Goal: Navigation & Orientation: Find specific page/section

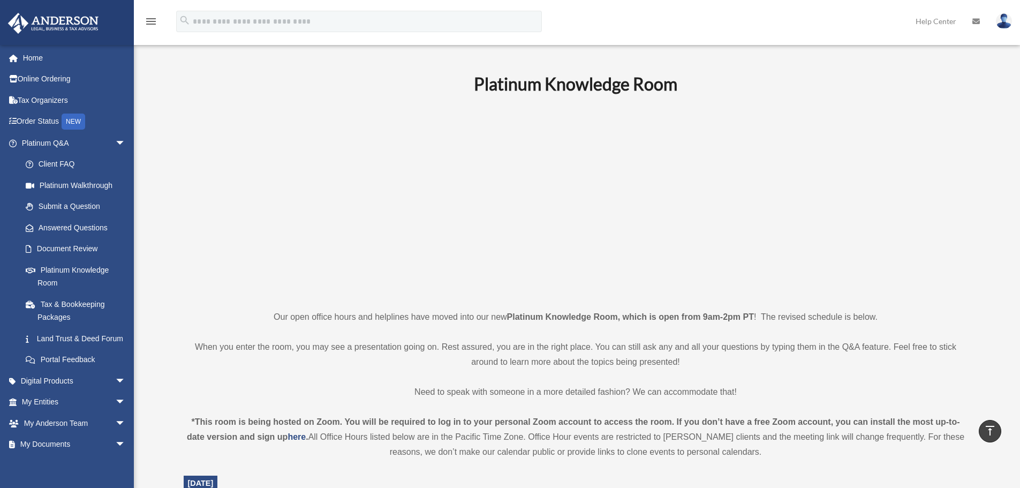
scroll to position [375, 0]
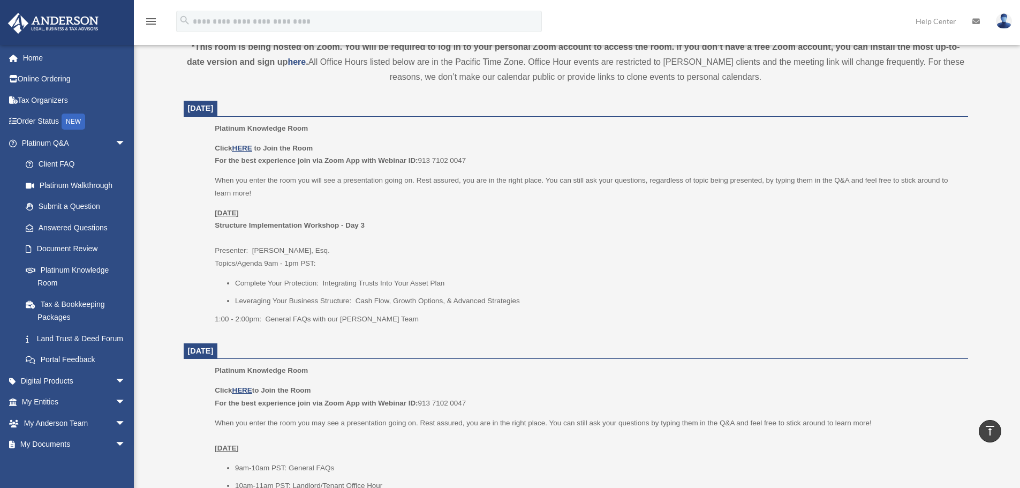
click at [42, 58] on link "Home" at bounding box center [74, 57] width 134 height 21
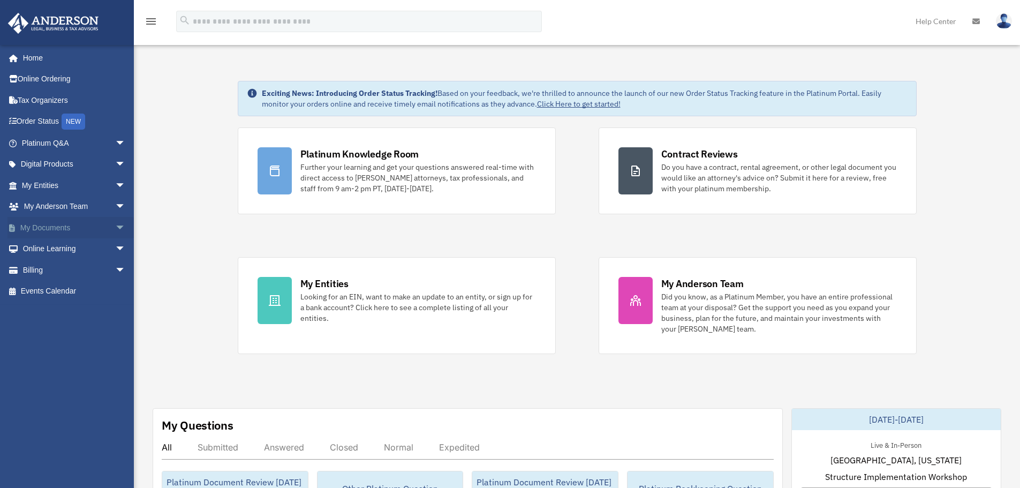
click at [115, 227] on span "arrow_drop_down" at bounding box center [125, 228] width 21 height 22
click at [42, 251] on link "Box" at bounding box center [78, 248] width 127 height 21
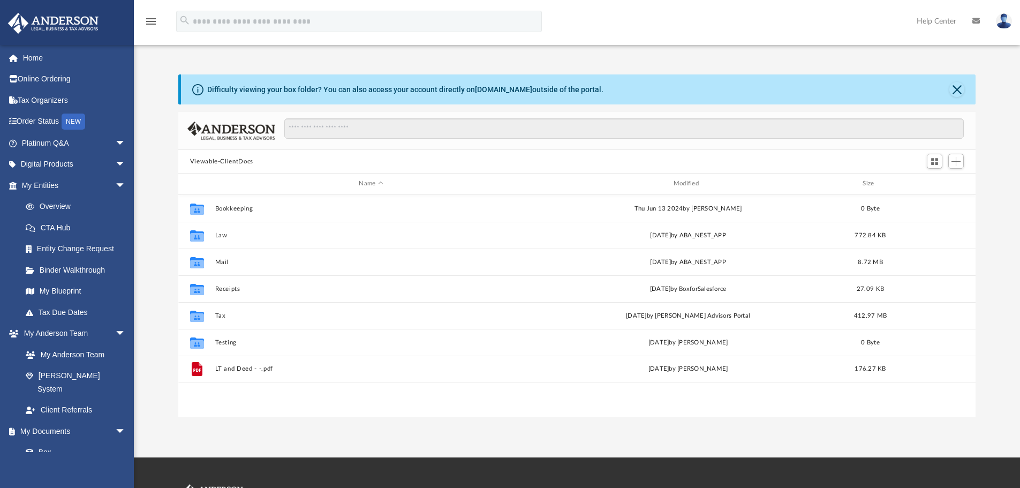
scroll to position [236, 790]
click at [115, 144] on span "arrow_drop_down" at bounding box center [125, 143] width 21 height 22
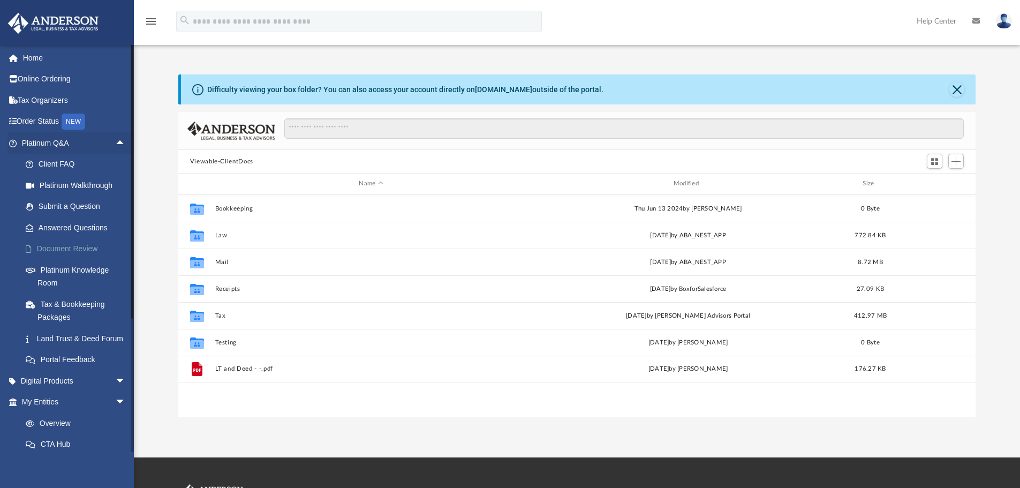
click at [72, 245] on link "Document Review" at bounding box center [78, 248] width 127 height 21
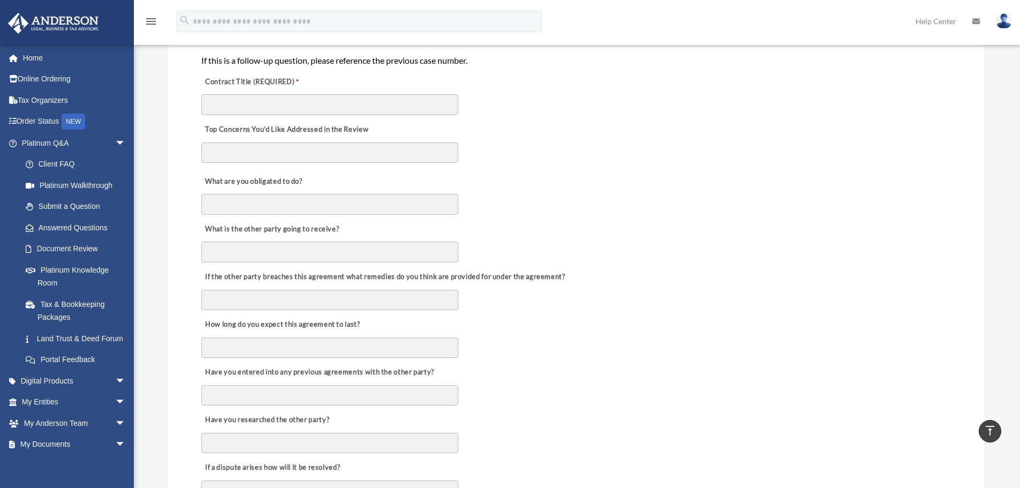
scroll to position [268, 0]
click at [44, 55] on link "Home" at bounding box center [74, 57] width 134 height 21
